Goal: Task Accomplishment & Management: Use online tool/utility

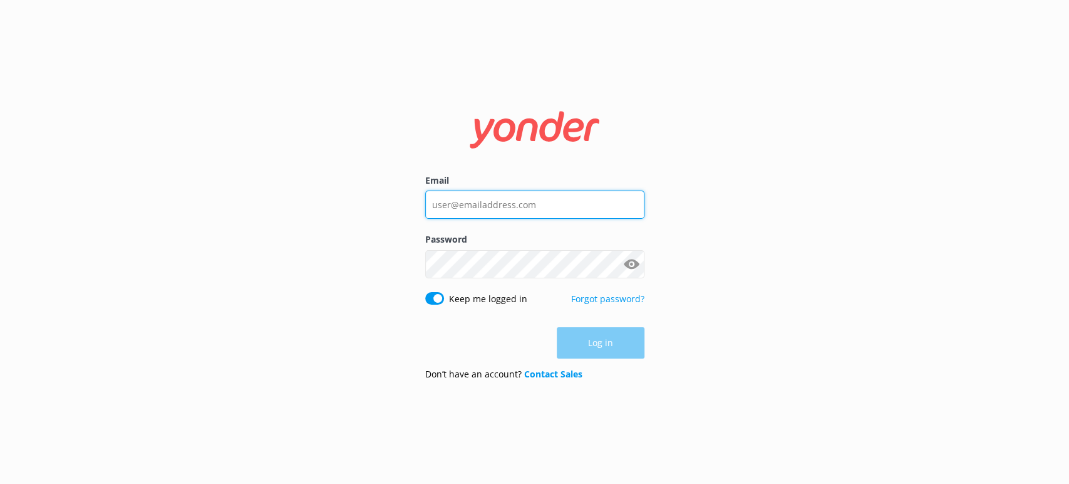
type input "[EMAIL_ADDRESS][DOMAIN_NAME]"
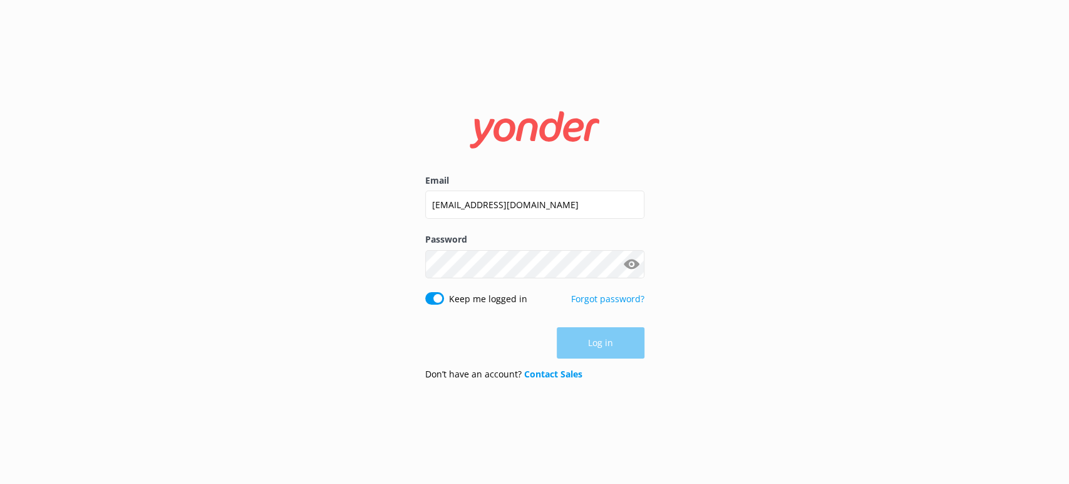
click at [575, 346] on div "Log in" at bounding box center [534, 342] width 219 height 31
click at [575, 346] on button "Log in" at bounding box center [601, 343] width 88 height 31
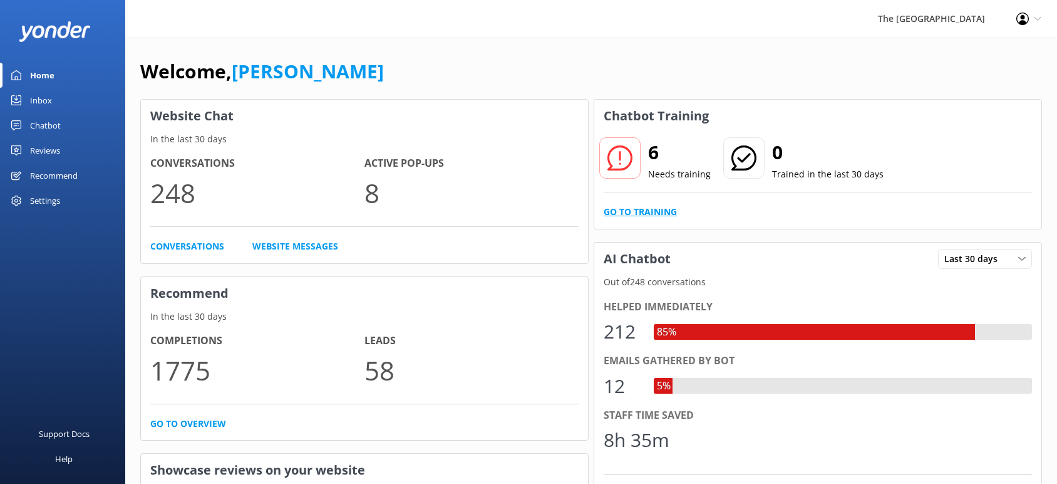
click at [674, 209] on link "Go to Training" at bounding box center [640, 212] width 73 height 14
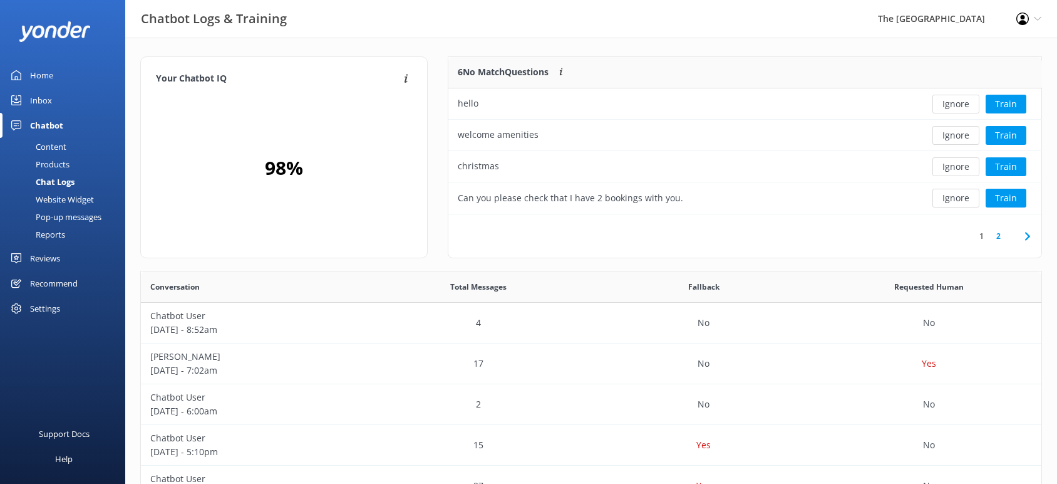
scroll to position [145, 581]
click at [956, 105] on button "Ignore" at bounding box center [956, 104] width 47 height 19
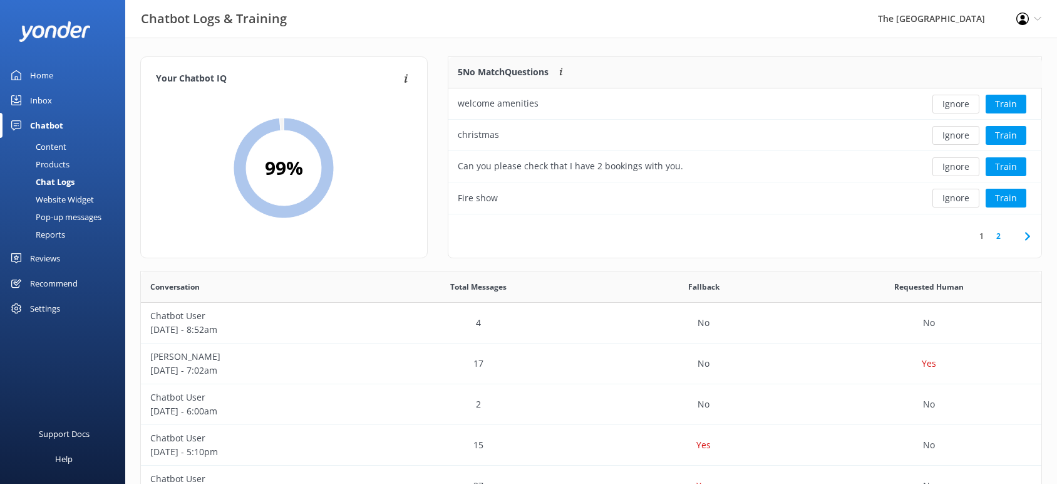
click at [956, 105] on button "Ignore" at bounding box center [956, 104] width 47 height 19
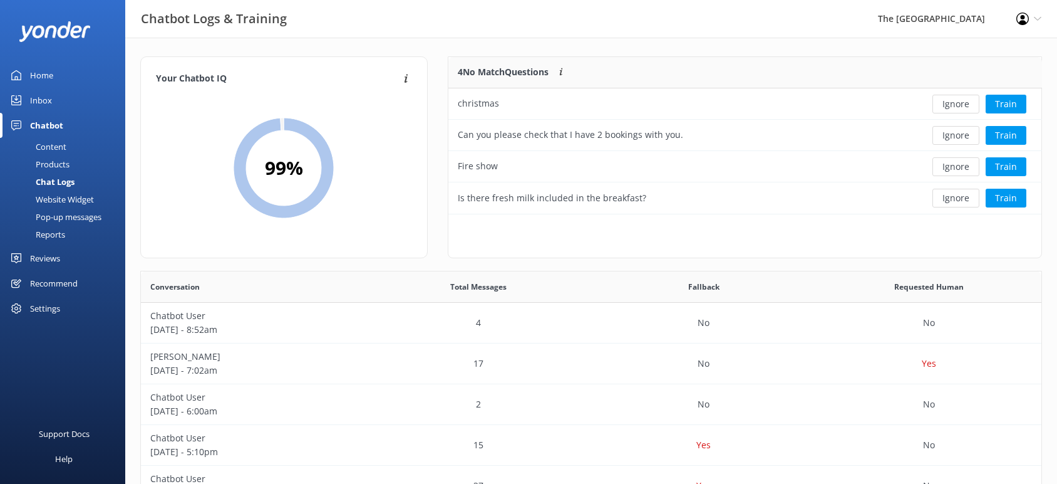
click at [956, 105] on button "Ignore" at bounding box center [956, 104] width 47 height 19
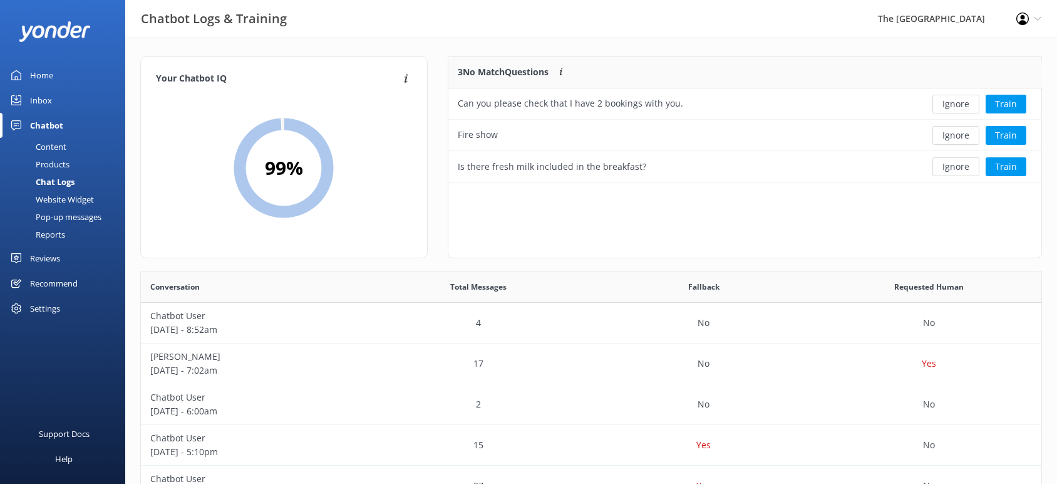
scroll to position [12, 13]
click at [956, 105] on button "Ignore" at bounding box center [956, 104] width 47 height 19
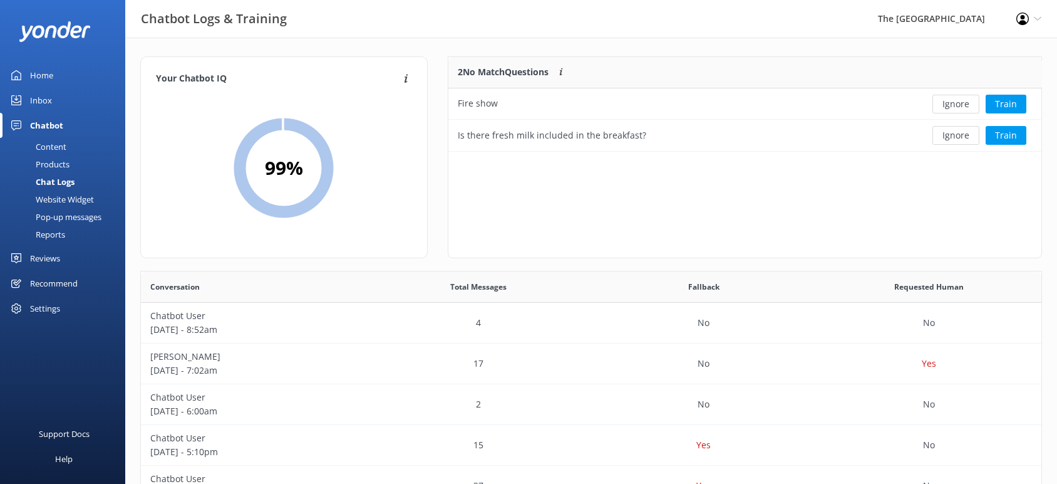
click at [956, 105] on button "Ignore" at bounding box center [956, 104] width 47 height 19
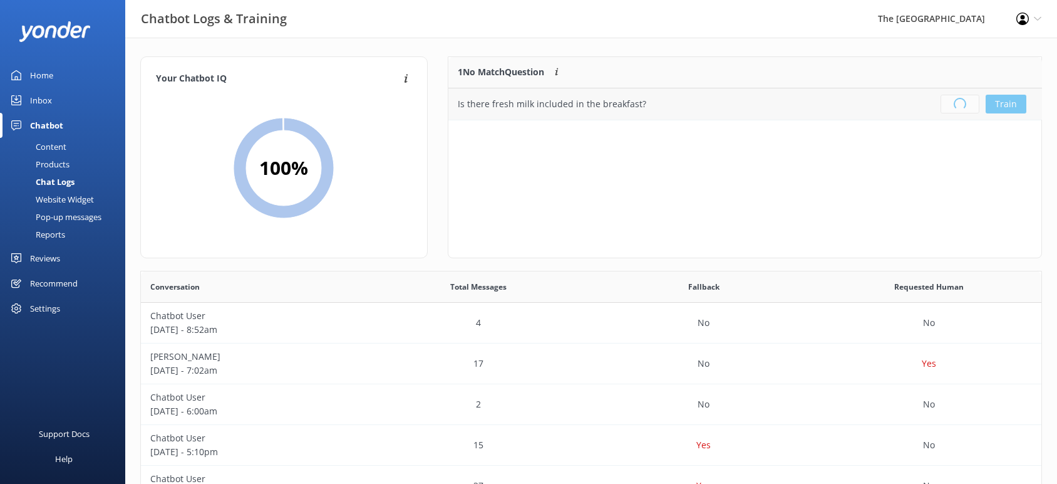
scroll to position [145, 581]
